Goal: Find specific page/section: Find specific page/section

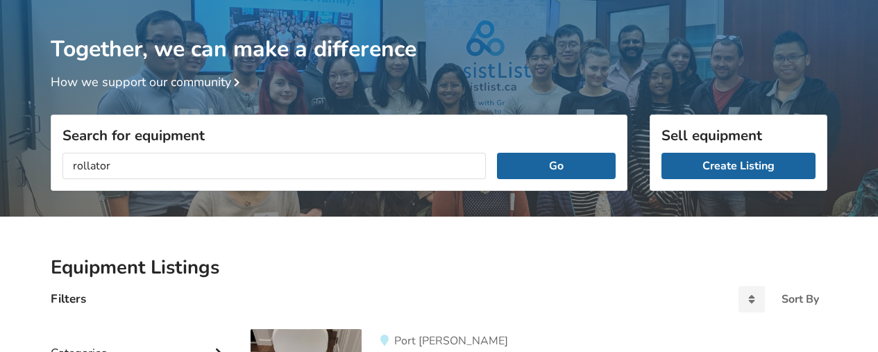
type input "rollator"
click at [497, 153] on button "Go" at bounding box center [556, 166] width 119 height 26
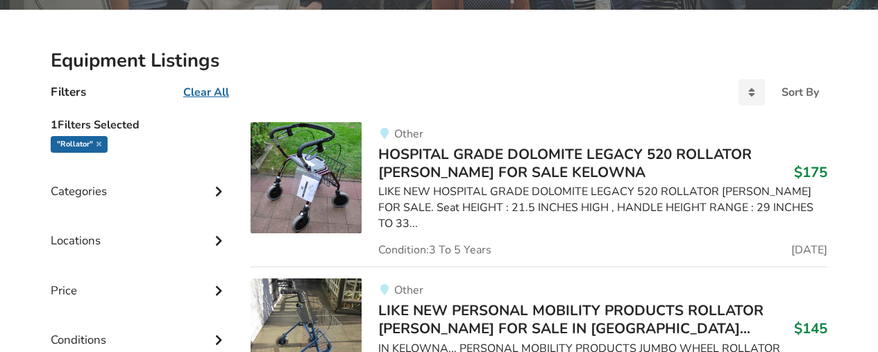
scroll to position [280, 0]
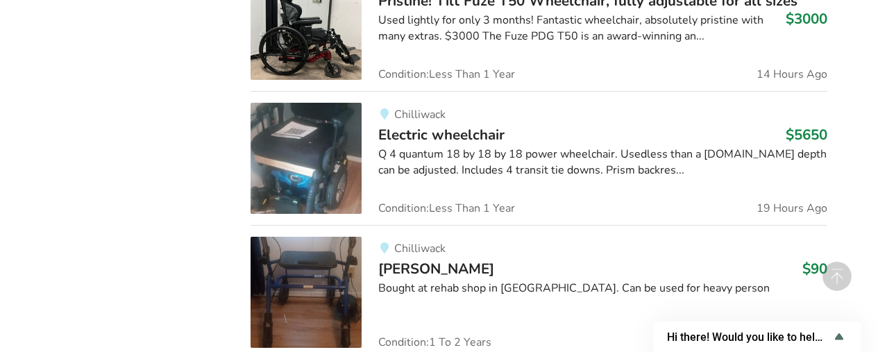
scroll to position [992, 0]
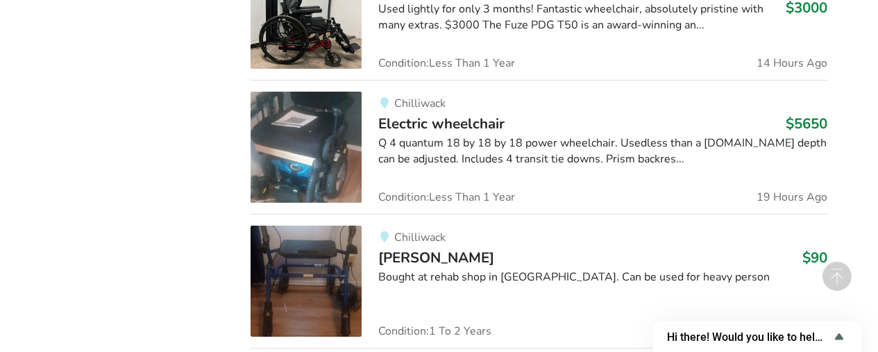
click at [304, 267] on img at bounding box center [306, 281] width 111 height 111
